Goal: Navigation & Orientation: Find specific page/section

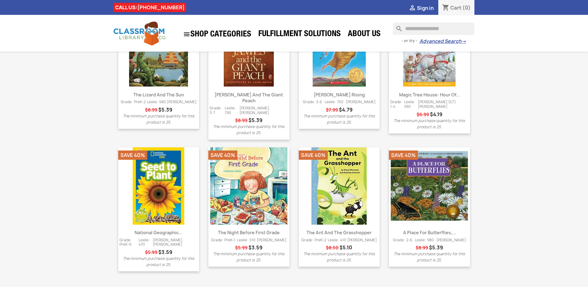
scroll to position [768, 0]
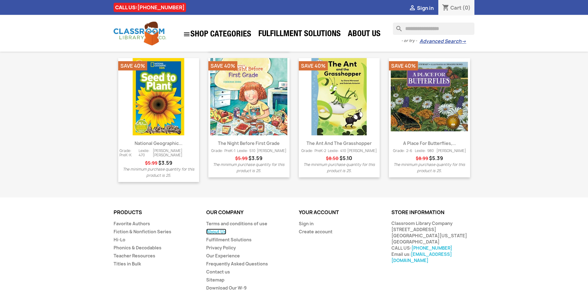
click at [217, 228] on link "About Us" at bounding box center [216, 231] width 20 height 6
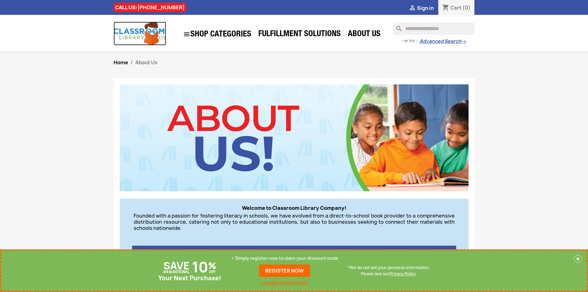
click at [125, 31] on img at bounding box center [140, 34] width 52 height 24
